Goal: Task Accomplishment & Management: Manage account settings

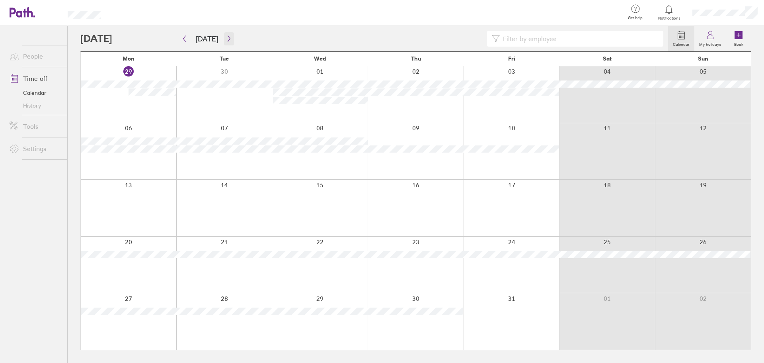
click at [227, 37] on icon "button" at bounding box center [229, 38] width 6 height 6
click at [211, 40] on button "[DATE]" at bounding box center [206, 38] width 35 height 13
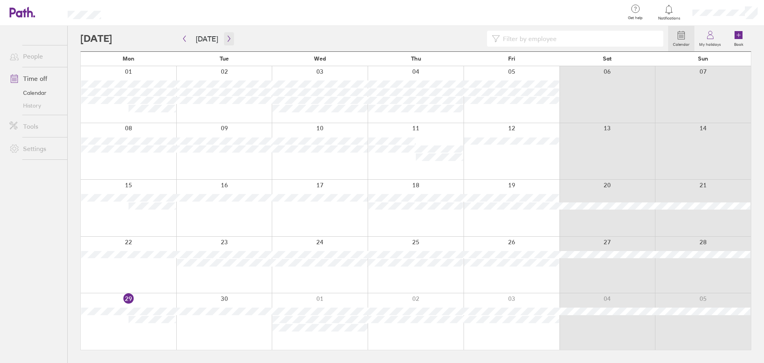
click at [228, 37] on icon "button" at bounding box center [229, 39] width 2 height 6
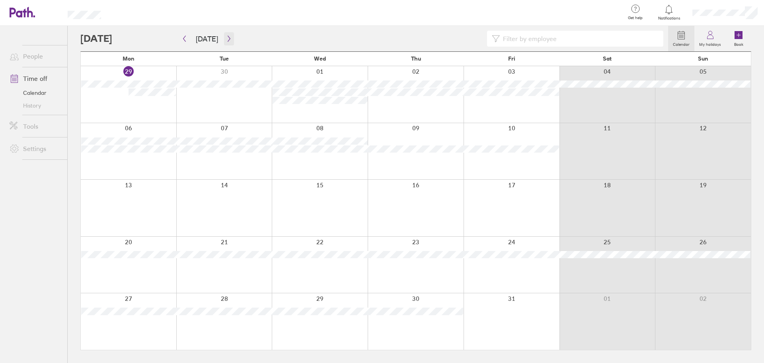
click at [228, 37] on icon "button" at bounding box center [229, 39] width 2 height 6
